Goal: Task Accomplishment & Management: Manage account settings

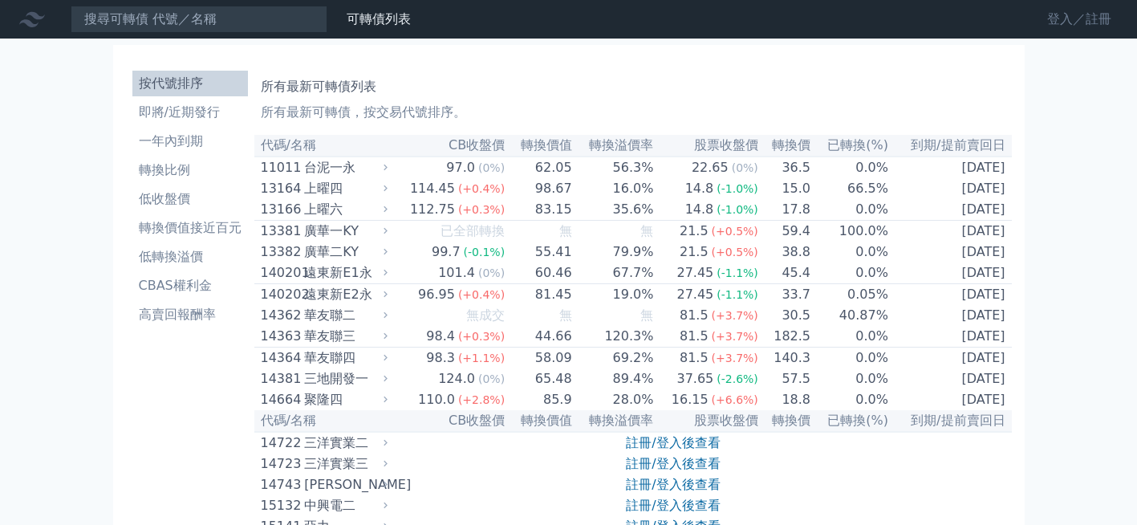
click at [1047, 20] on link "登入／註冊" at bounding box center [1079, 19] width 90 height 26
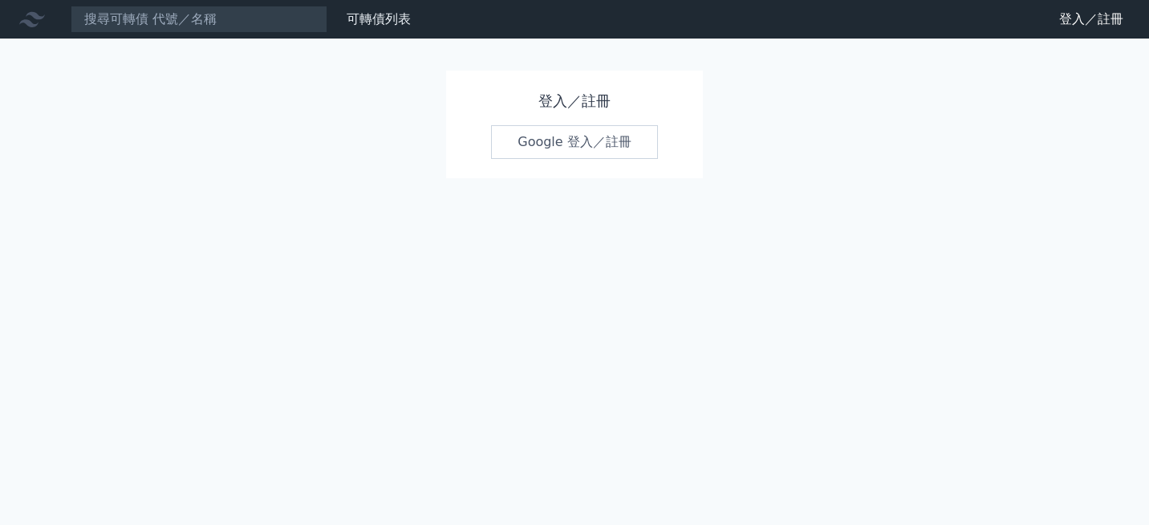
click at [533, 155] on link "Google 登入／註冊" at bounding box center [574, 142] width 167 height 34
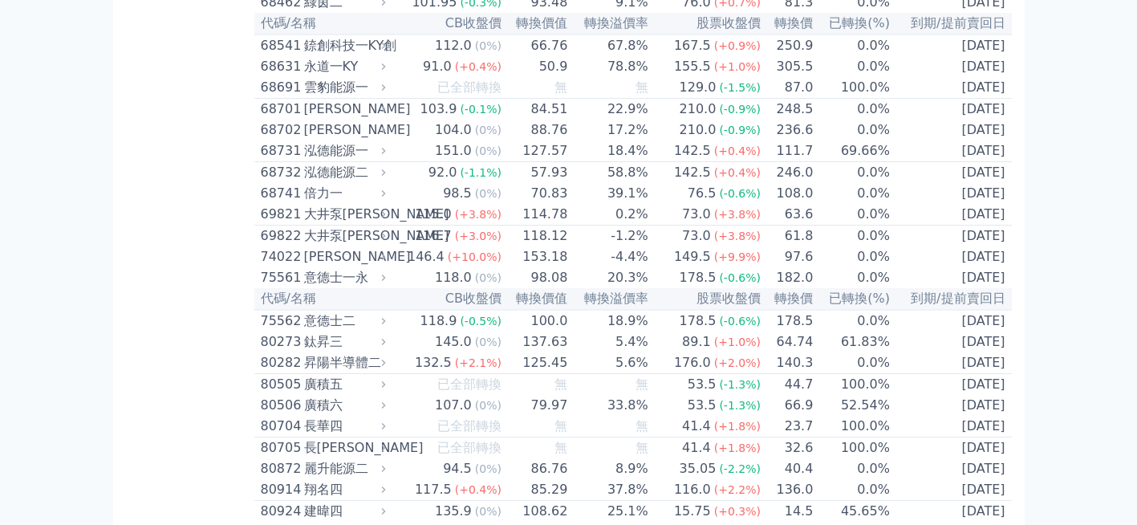
scroll to position [7864, 0]
